Goal: Information Seeking & Learning: Learn about a topic

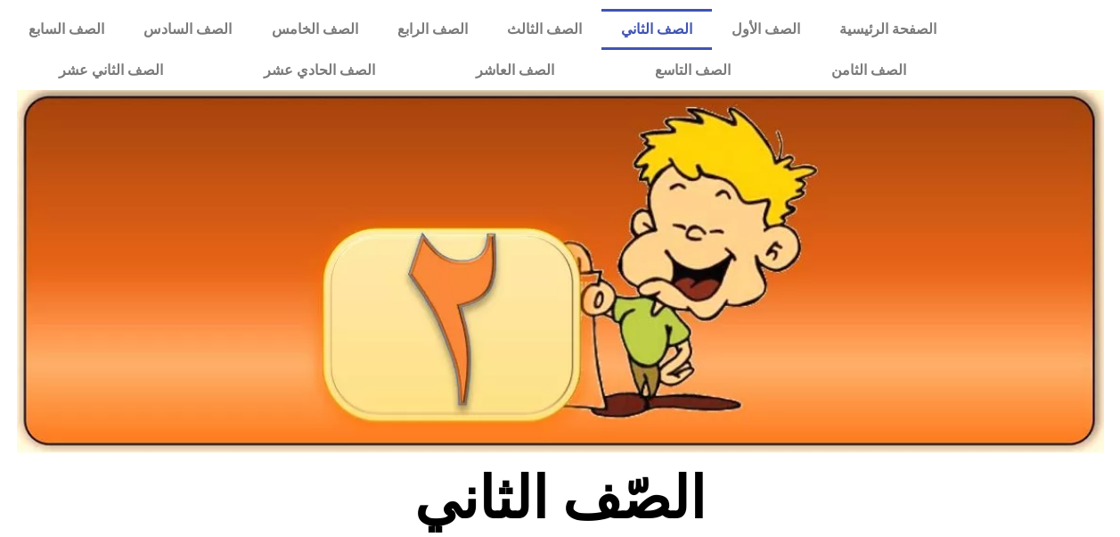
scroll to position [371, 0]
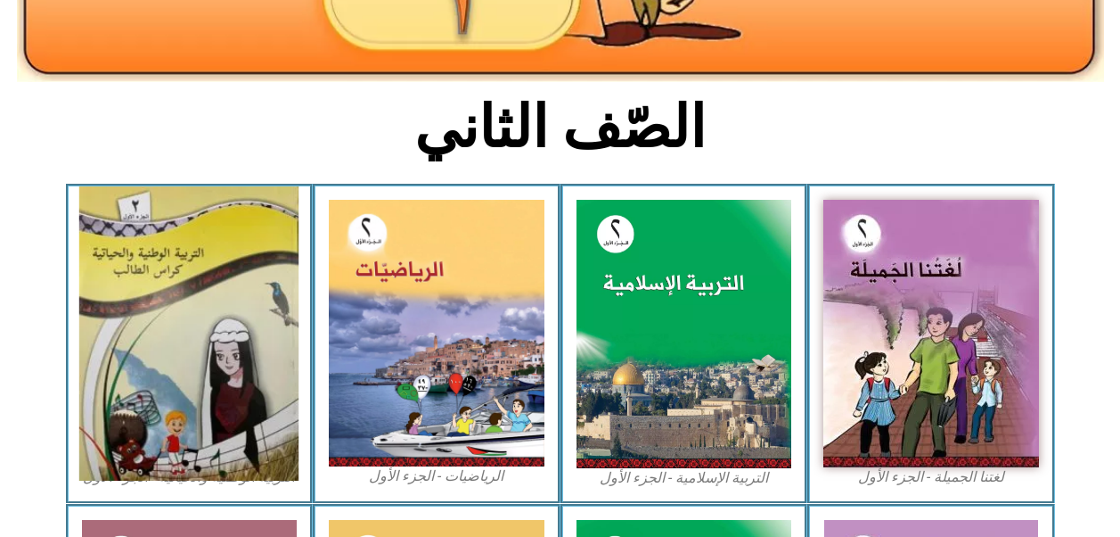
click at [242, 319] on img at bounding box center [188, 333] width 219 height 294
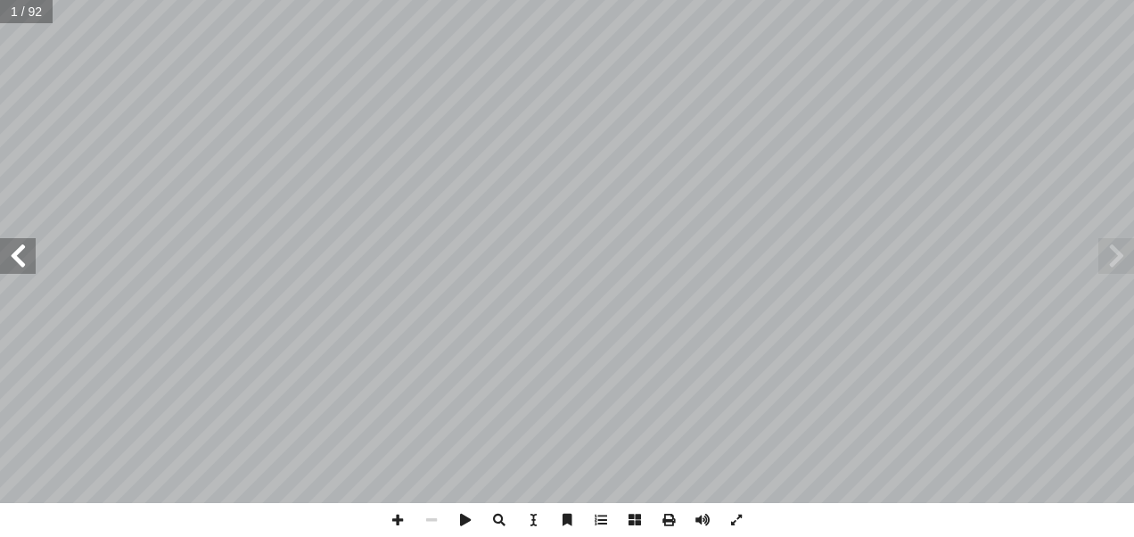
click at [22, 256] on span at bounding box center [18, 256] width 36 height 36
click at [16, 251] on span at bounding box center [18, 256] width 36 height 36
click at [16, 250] on span at bounding box center [18, 256] width 36 height 36
click at [30, 256] on span at bounding box center [18, 256] width 36 height 36
click at [17, 242] on span at bounding box center [18, 256] width 36 height 36
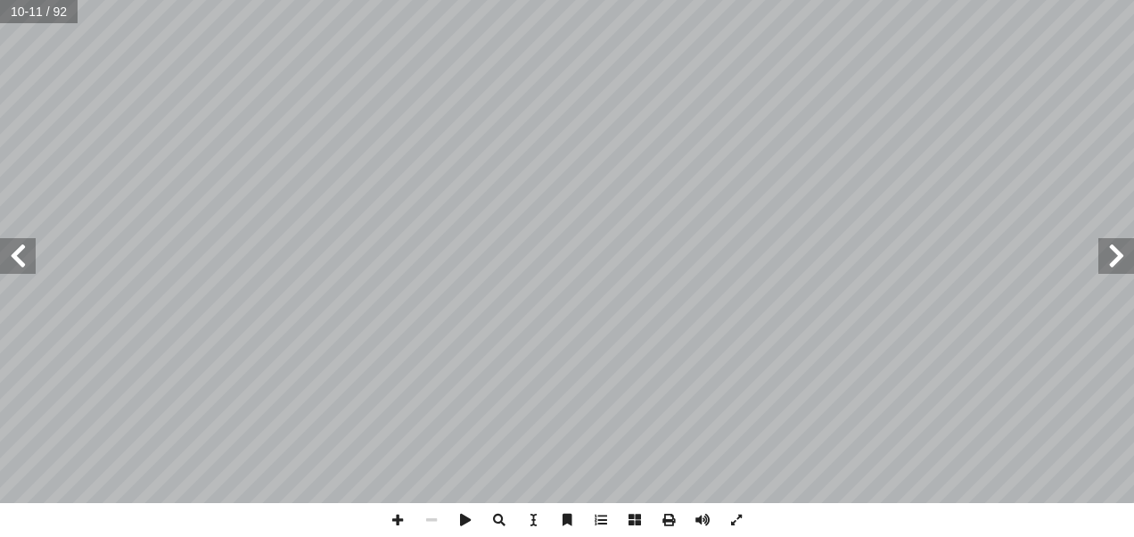
click at [24, 254] on span at bounding box center [18, 256] width 36 height 36
click at [19, 257] on span at bounding box center [18, 256] width 36 height 36
click at [14, 251] on span at bounding box center [18, 256] width 36 height 36
